Goal: Task Accomplishment & Management: Complete application form

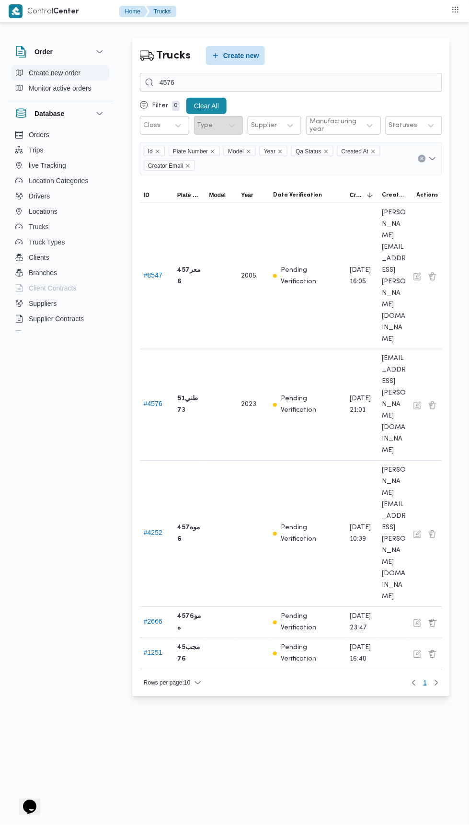
click at [93, 73] on button "Create new order" at bounding box center [61, 72] width 98 height 15
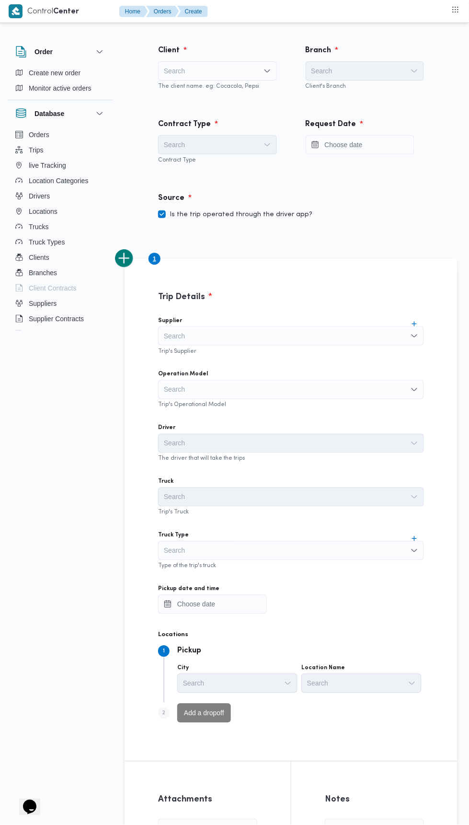
click at [236, 75] on div "Search" at bounding box center [217, 70] width 119 height 19
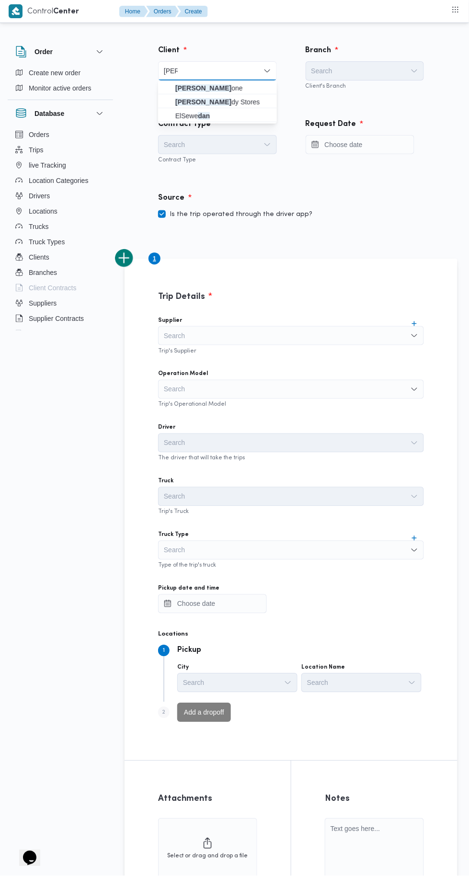
type input "[PERSON_NAME]"
click at [235, 87] on span "[PERSON_NAME] one" at bounding box center [223, 88] width 96 height 12
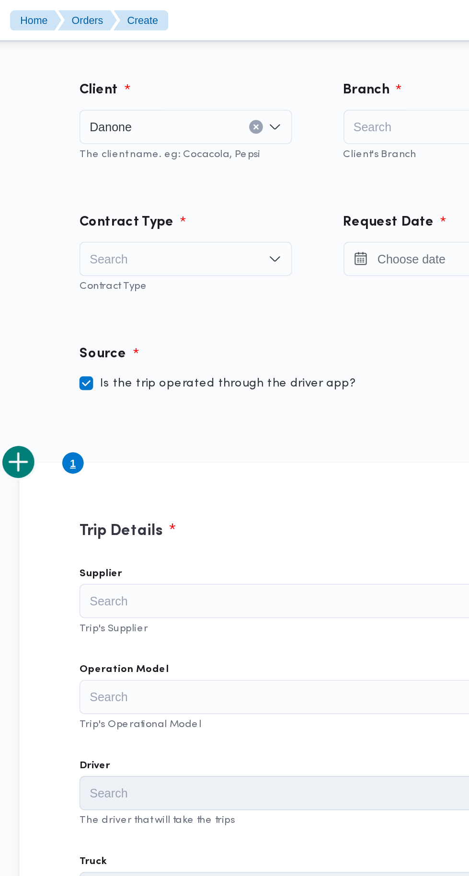
click at [329, 42] on div "Branch" at bounding box center [365, 50] width 130 height 23
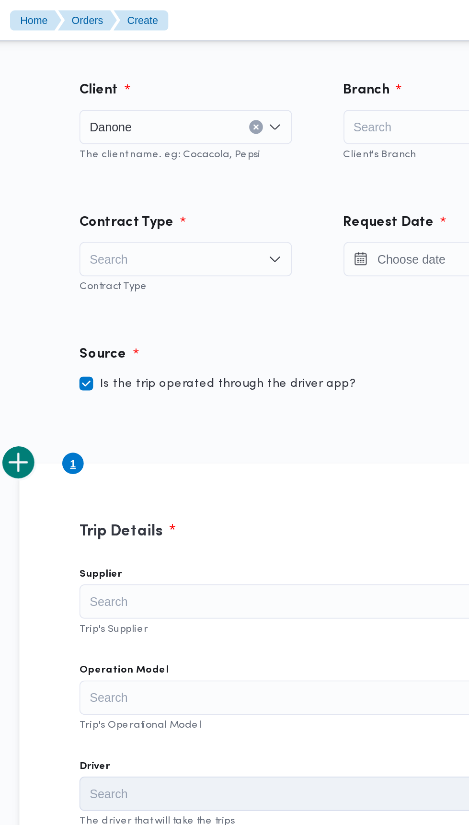
click at [340, 69] on div "Search" at bounding box center [365, 70] width 119 height 19
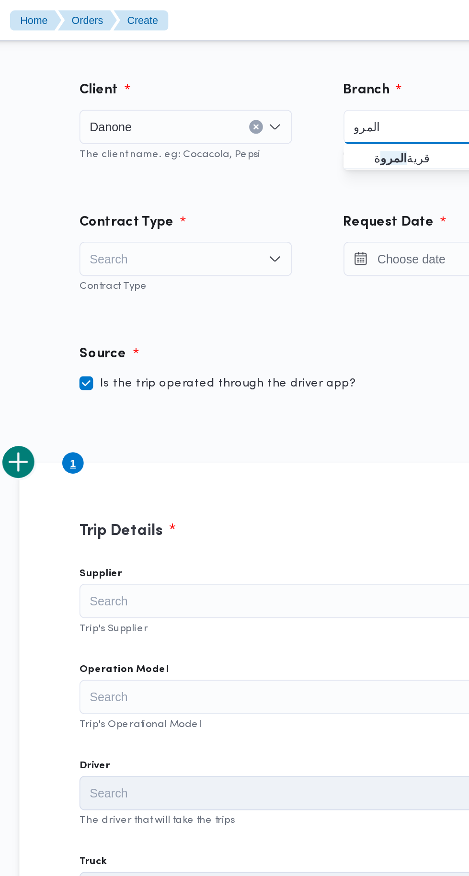
type input "المرو"
click at [357, 93] on span "قرية المرو ة" at bounding box center [371, 88] width 96 height 12
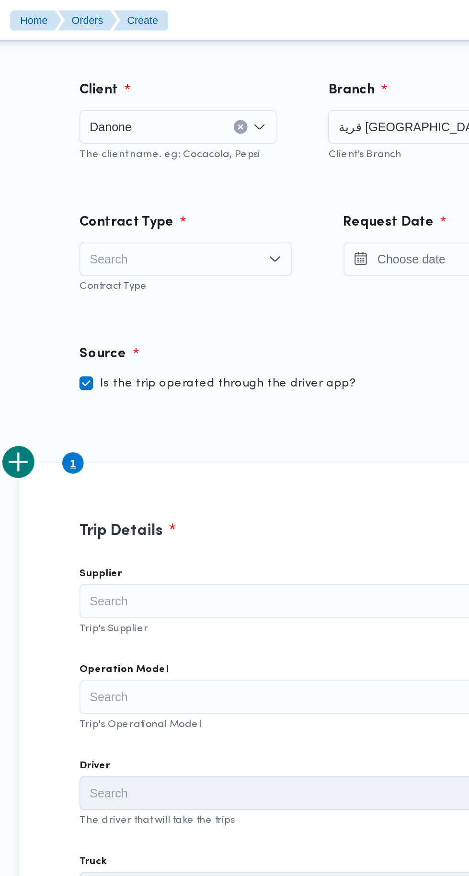
click at [265, 142] on icon "Open list of options" at bounding box center [268, 145] width 8 height 8
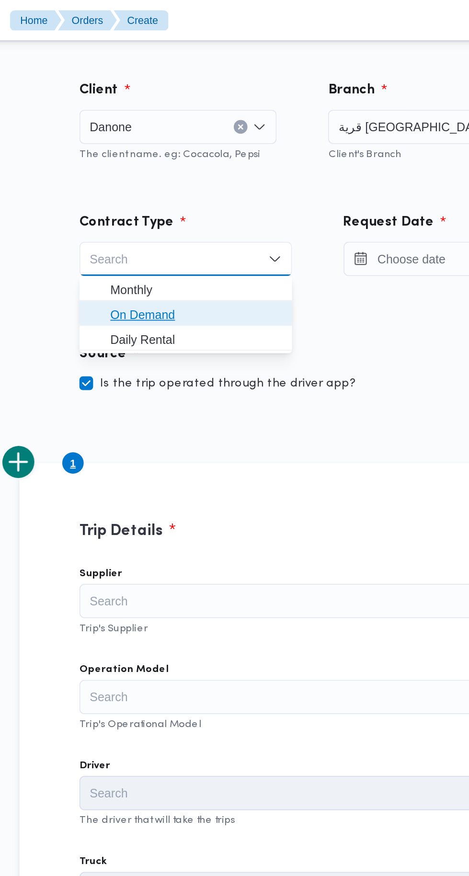
click at [241, 179] on span "On Demand" at bounding box center [223, 176] width 96 height 12
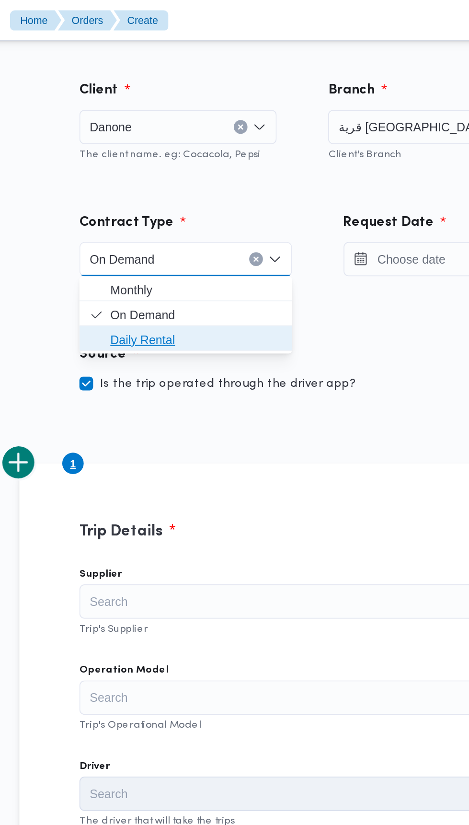
click at [173, 191] on span "Daily Rental" at bounding box center [217, 189] width 111 height 15
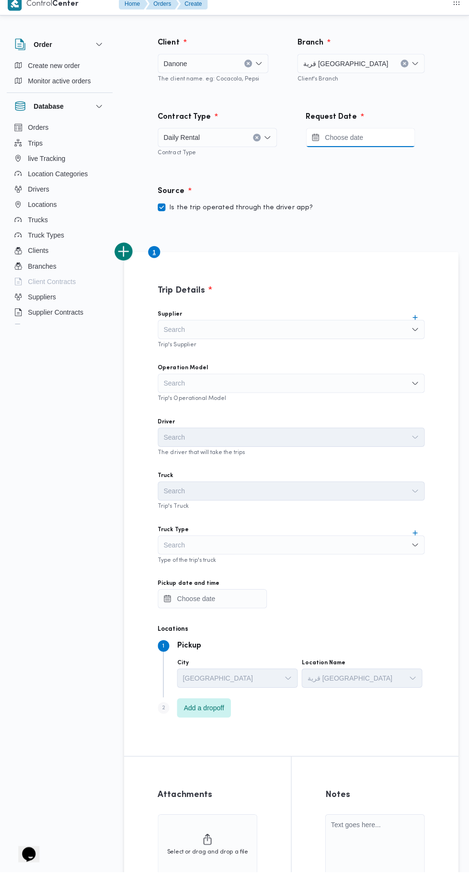
click at [333, 144] on input "Press the down key to open a popover containing a calendar." at bounding box center [360, 144] width 109 height 19
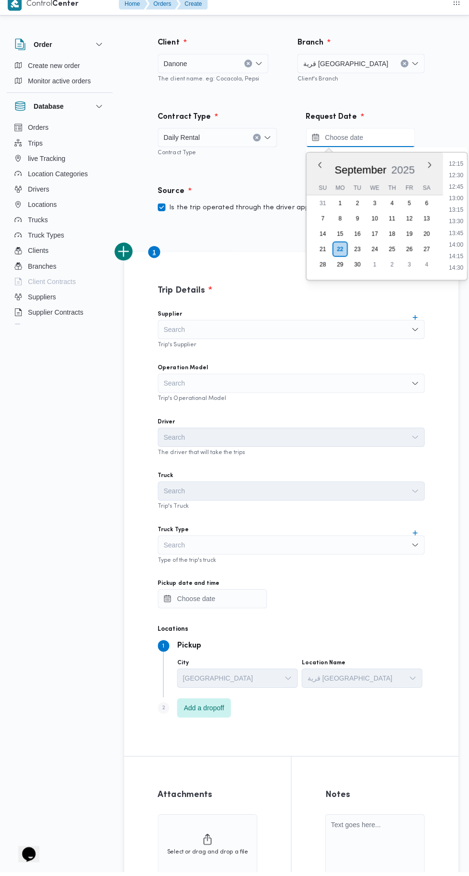
scroll to position [544, 0]
click at [449, 222] on li "13:00" at bounding box center [455, 226] width 22 height 10
type input "[DATE] 13:00"
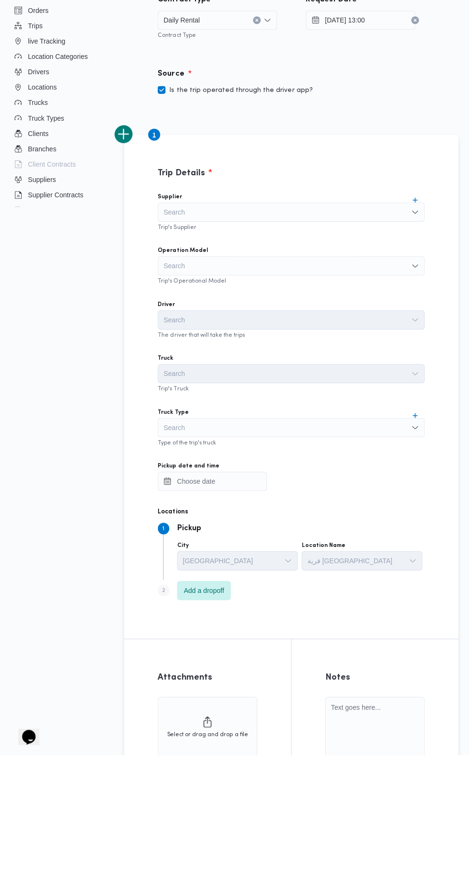
click at [181, 384] on div "Search" at bounding box center [291, 389] width 266 height 19
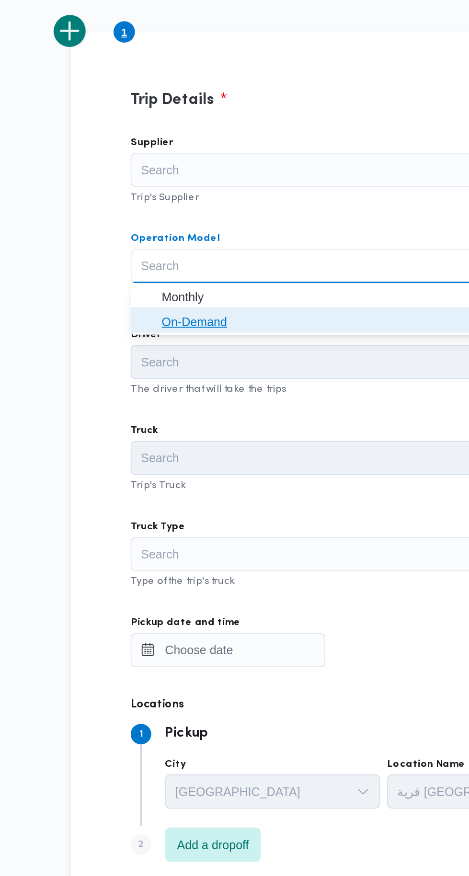
click at [176, 421] on span "On-Demand" at bounding box center [296, 421] width 243 height 12
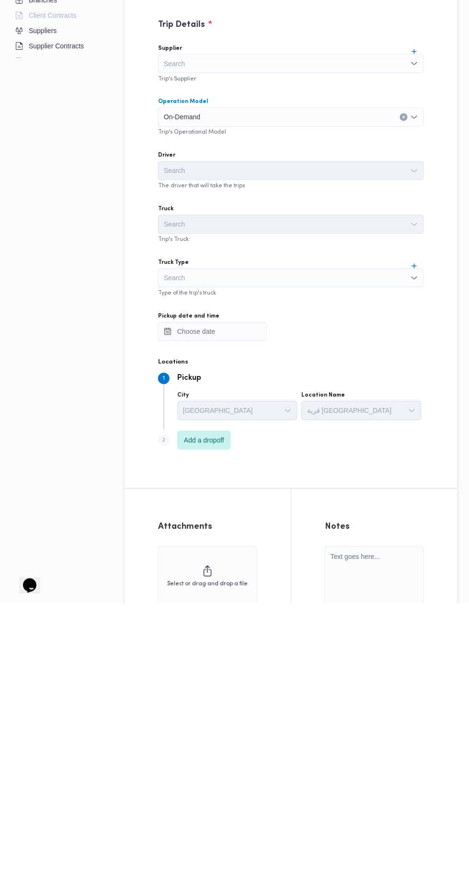
click at [164, 550] on input "Truck Type" at bounding box center [164, 551] width 1 height 12
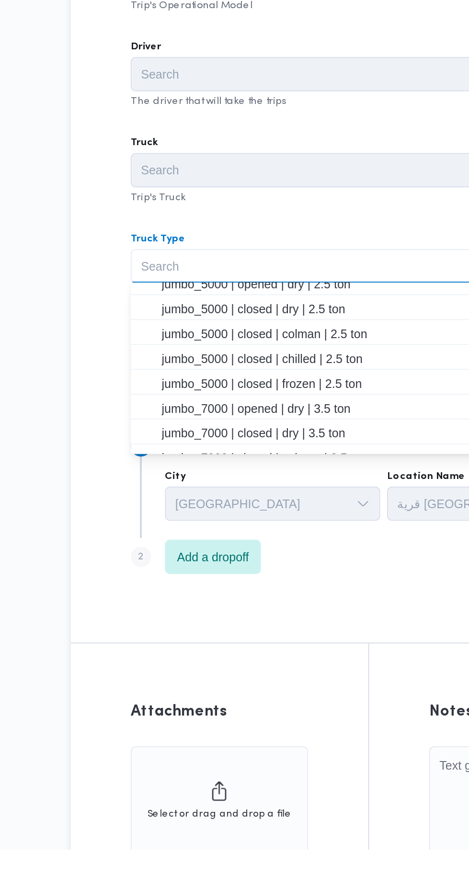
scroll to position [106, 0]
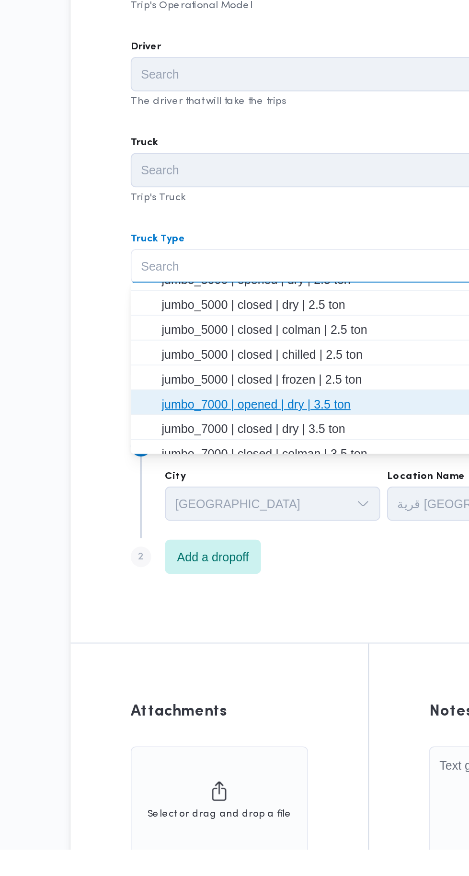
click at [184, 627] on span "jumbo_7000 | opened | dry | 3.5 ton" at bounding box center [296, 628] width 243 height 12
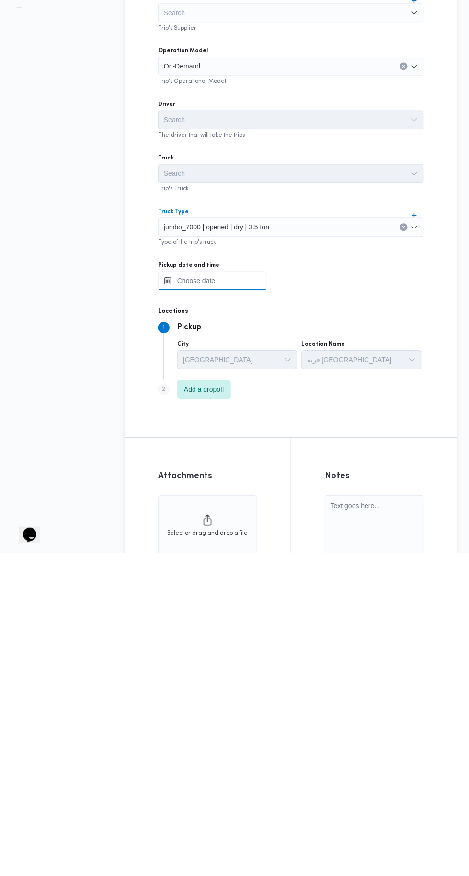
click at [181, 604] on input "Pickup date and time" at bounding box center [212, 604] width 109 height 19
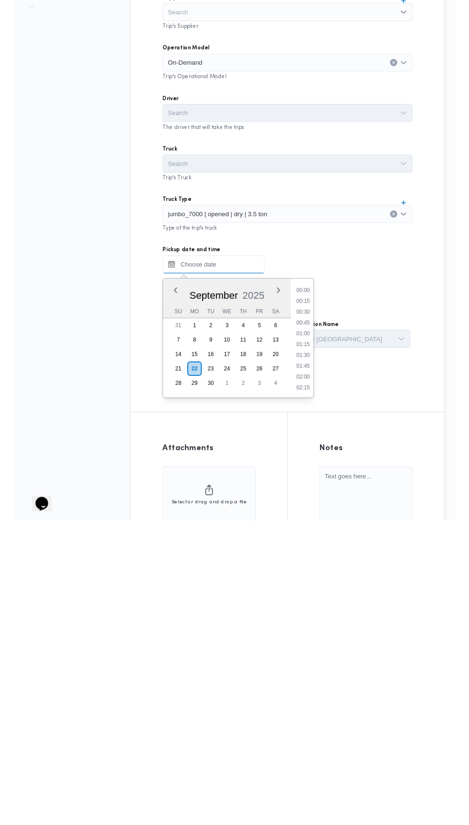
scroll to position [747, 0]
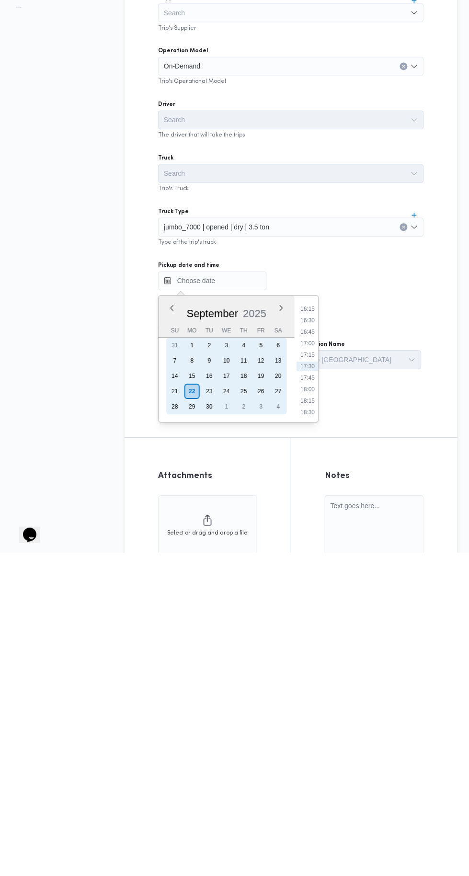
click at [208, 699] on div "16" at bounding box center [209, 699] width 15 height 15
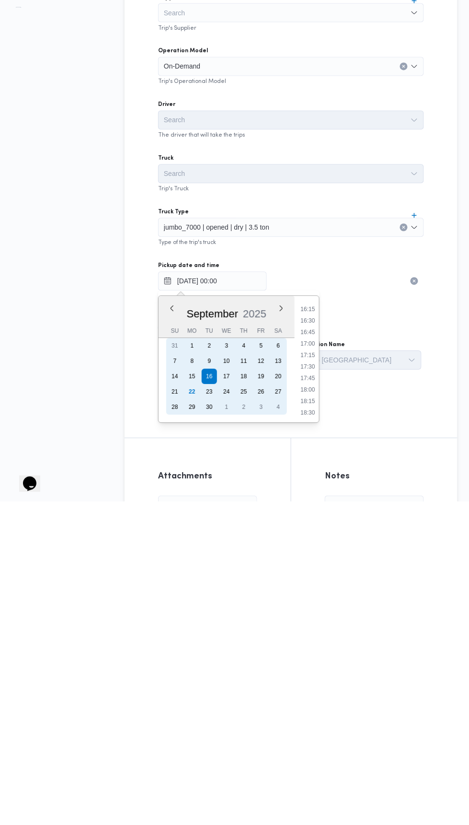
scroll to position [0, 0]
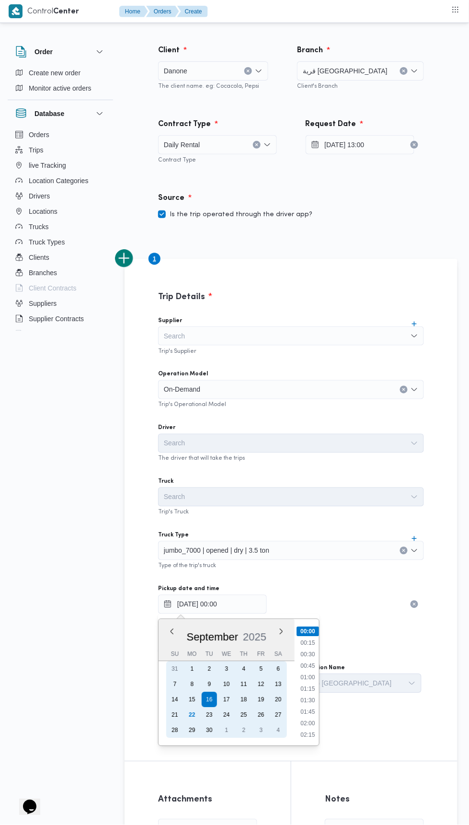
click at [192, 714] on div "22" at bounding box center [191, 714] width 15 height 15
click at [212, 717] on div "23" at bounding box center [209, 714] width 15 height 15
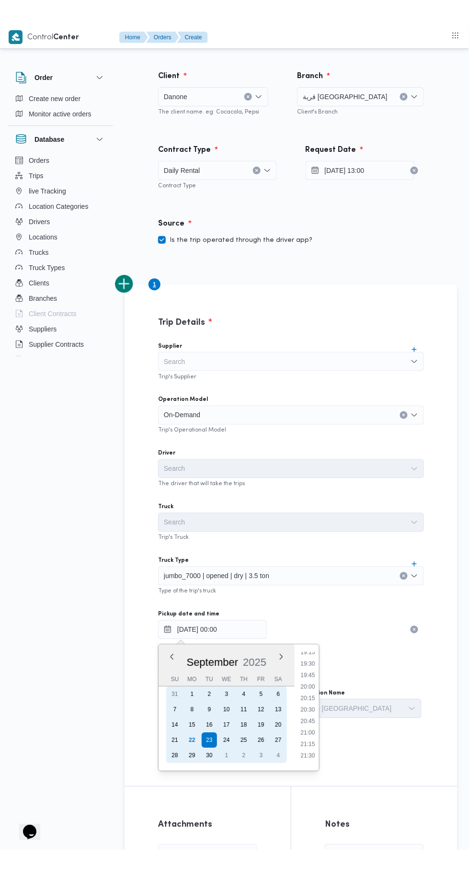
scroll to position [891, 0]
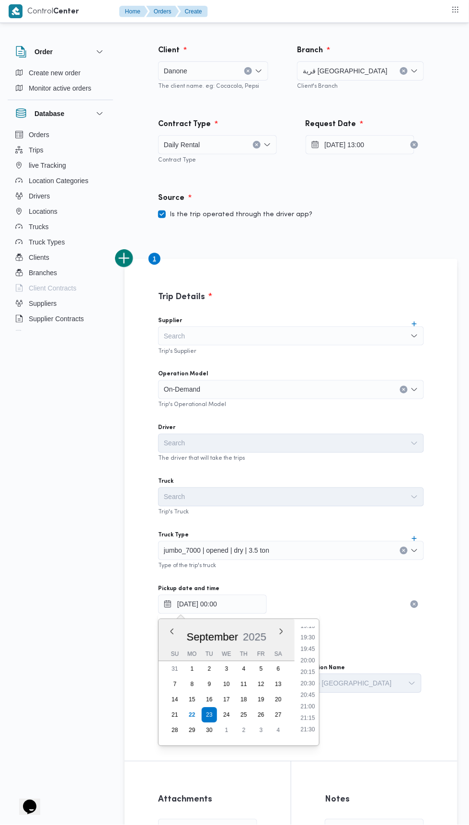
click at [302, 709] on li "21:00" at bounding box center [308, 707] width 22 height 10
type input "[DATE] 21:00"
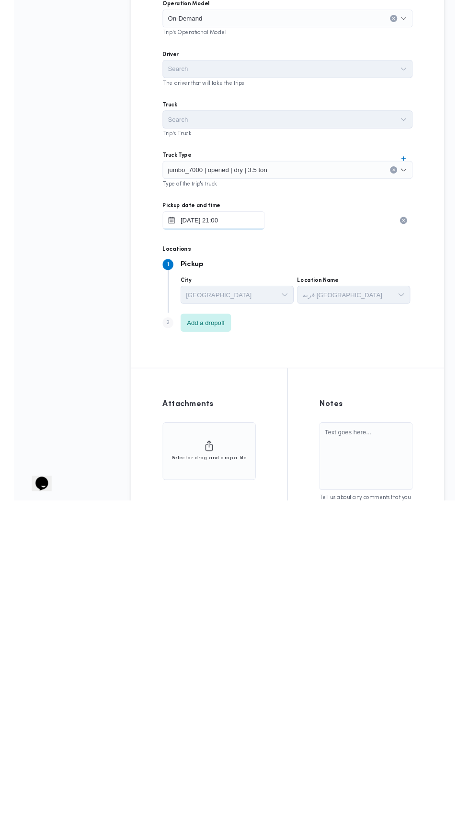
scroll to position [117, 0]
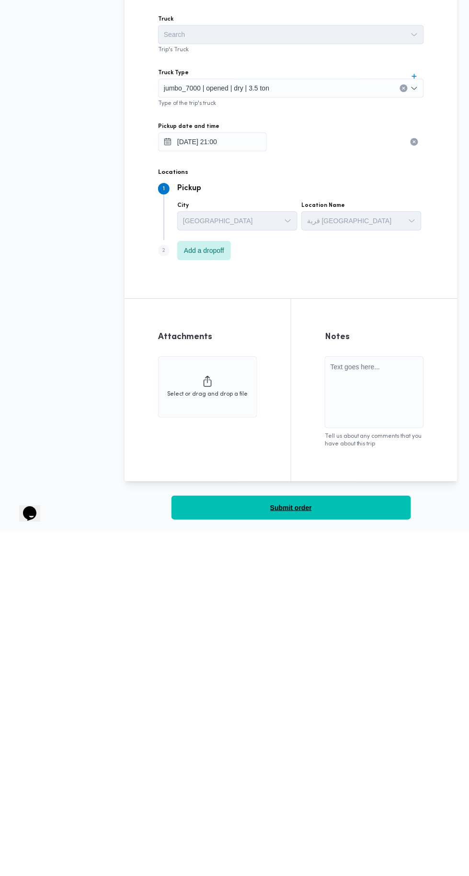
click at [209, 824] on button "Submit order" at bounding box center [292, 853] width 240 height 24
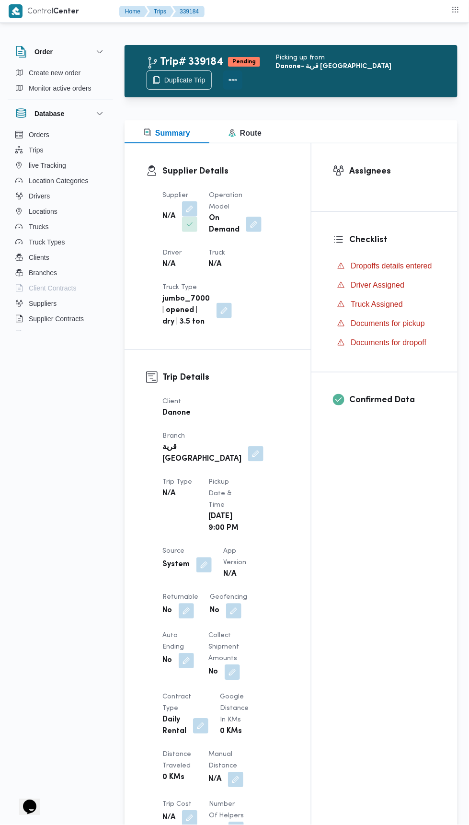
click at [242, 70] on button "Actions" at bounding box center [232, 79] width 19 height 19
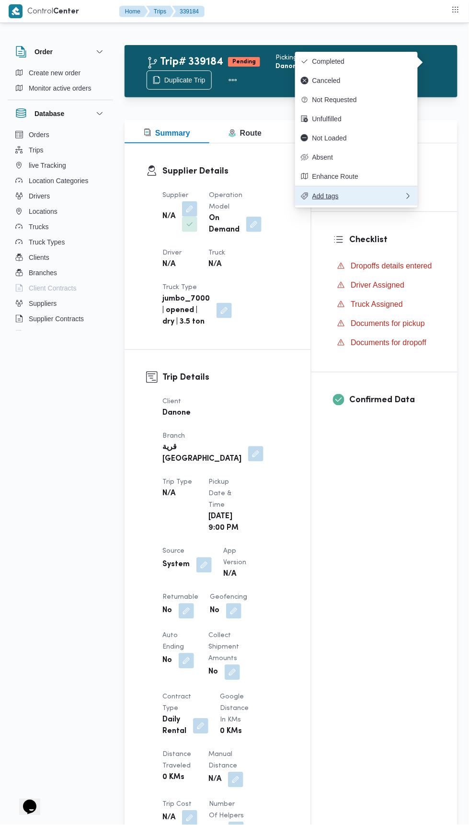
click at [398, 198] on span "Add tags" at bounding box center [358, 196] width 92 height 8
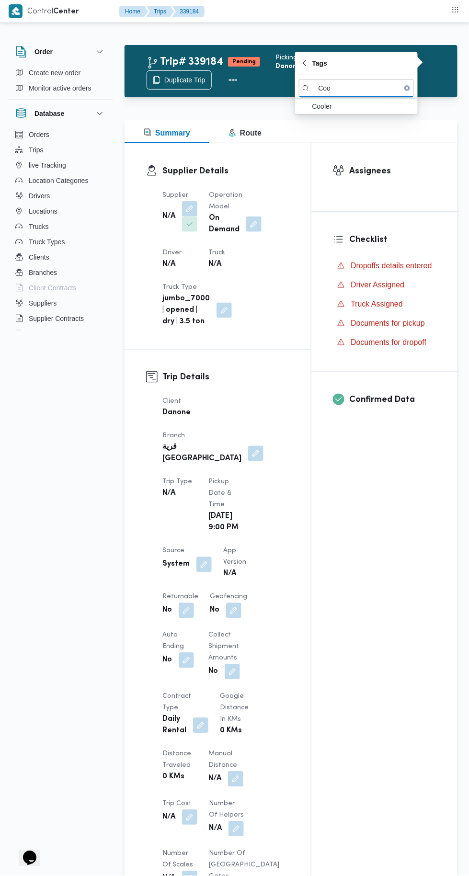
type input "Coo"
click at [385, 107] on span "Cooler" at bounding box center [362, 107] width 100 height 12
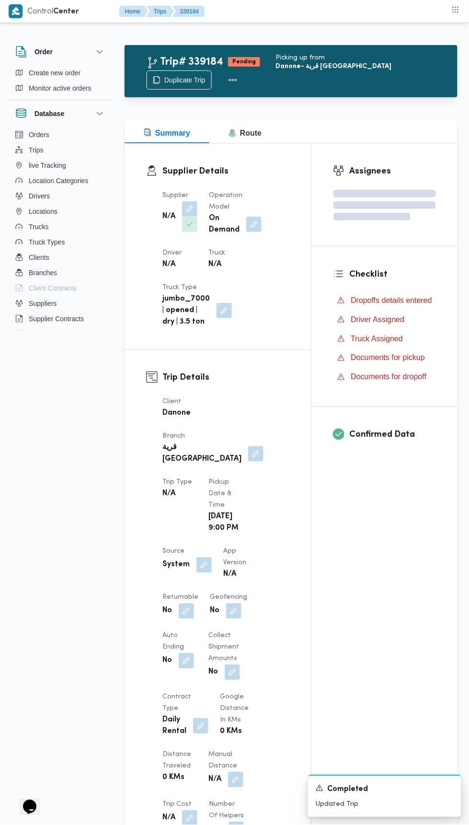
click at [275, 320] on div "Supplier Details Supplier N/A Operation Model On Demand Driver N/A Truck N/A Tr…" at bounding box center [218, 246] width 186 height 206
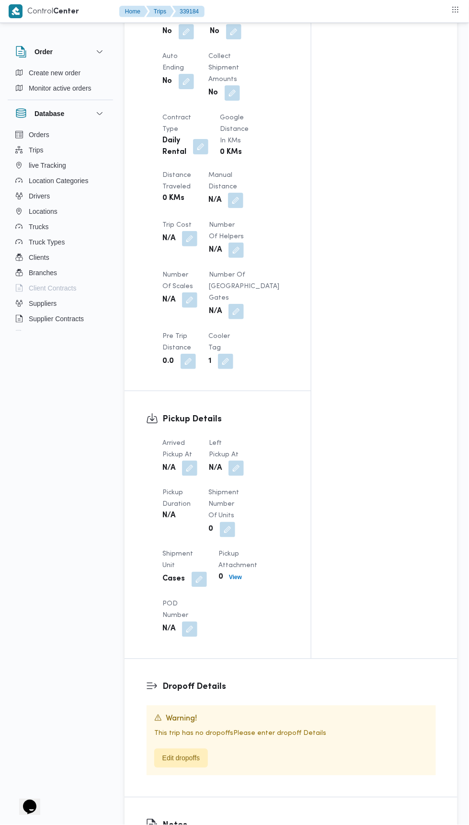
scroll to position [578, 0]
click at [239, 243] on button "button" at bounding box center [236, 250] width 15 height 15
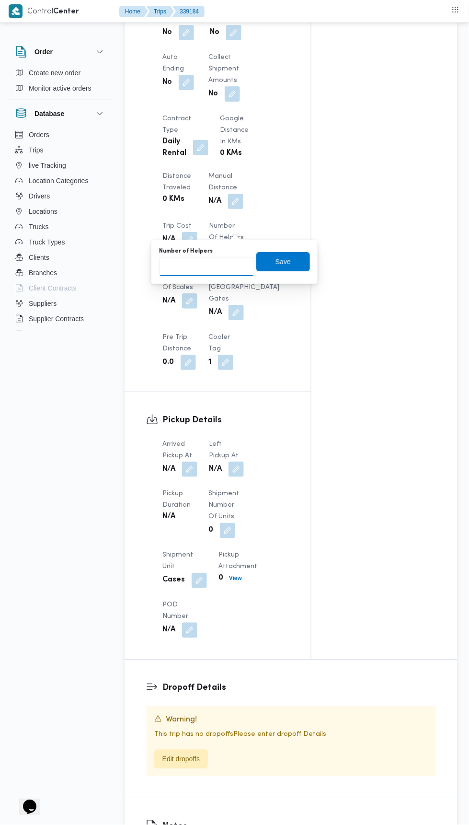
click at [198, 266] on input "Number of Helpers" at bounding box center [206, 266] width 95 height 19
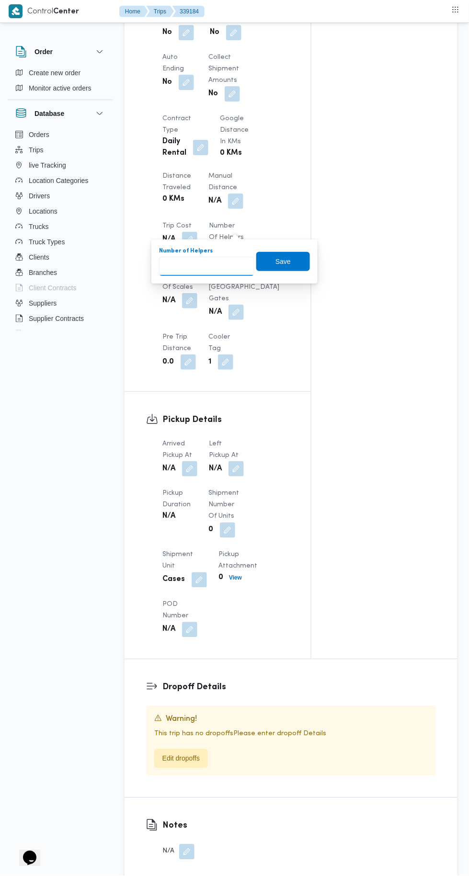
type input "2"
click at [282, 268] on span "Save" at bounding box center [283, 261] width 54 height 19
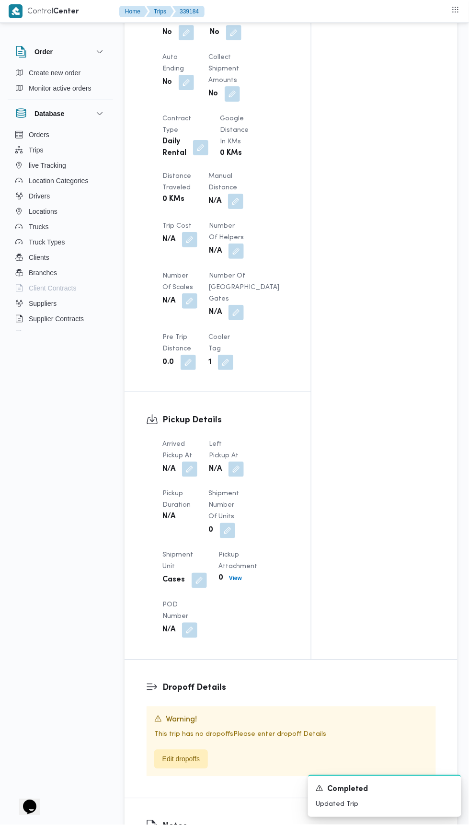
scroll to position [0, 0]
